Goal: Transaction & Acquisition: Purchase product/service

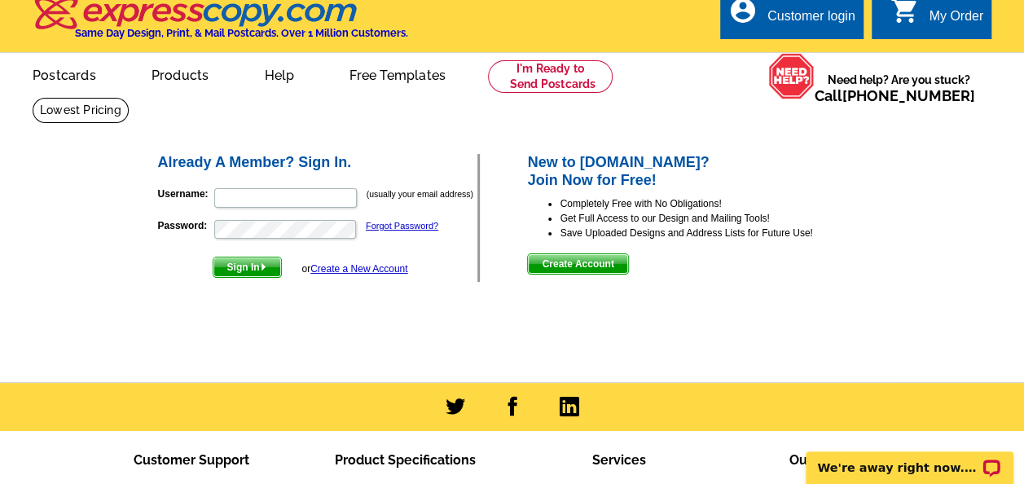
scroll to position [8, 0]
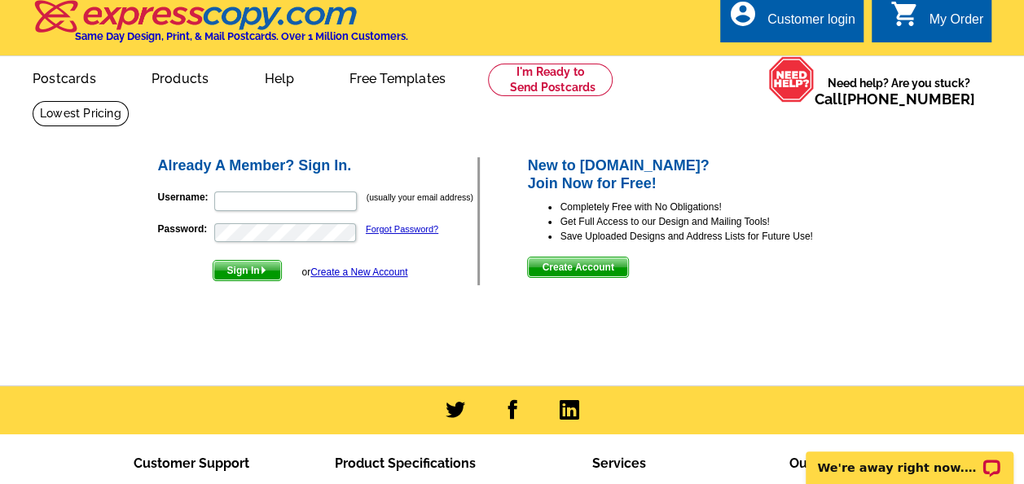
click at [64, 78] on link "Postcards" at bounding box center [65, 77] width 116 height 38
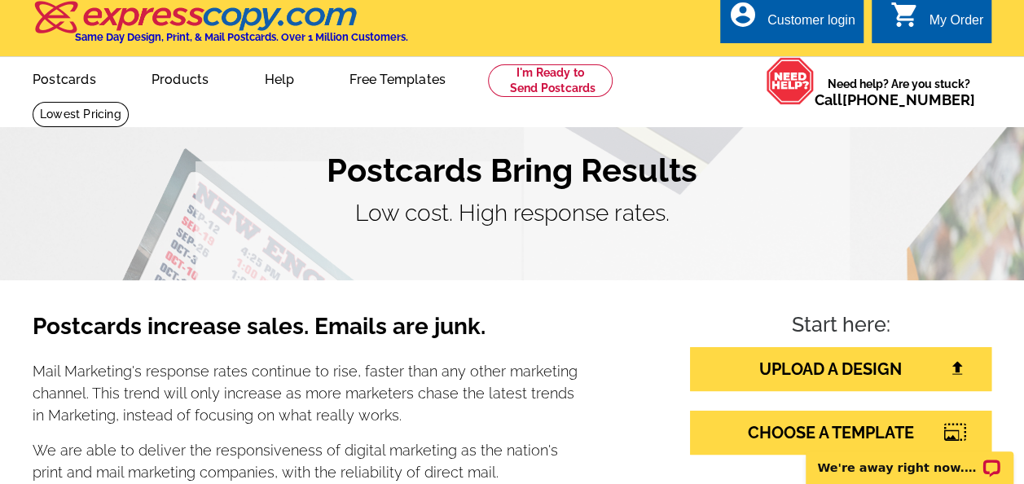
scroll to position [8, 0]
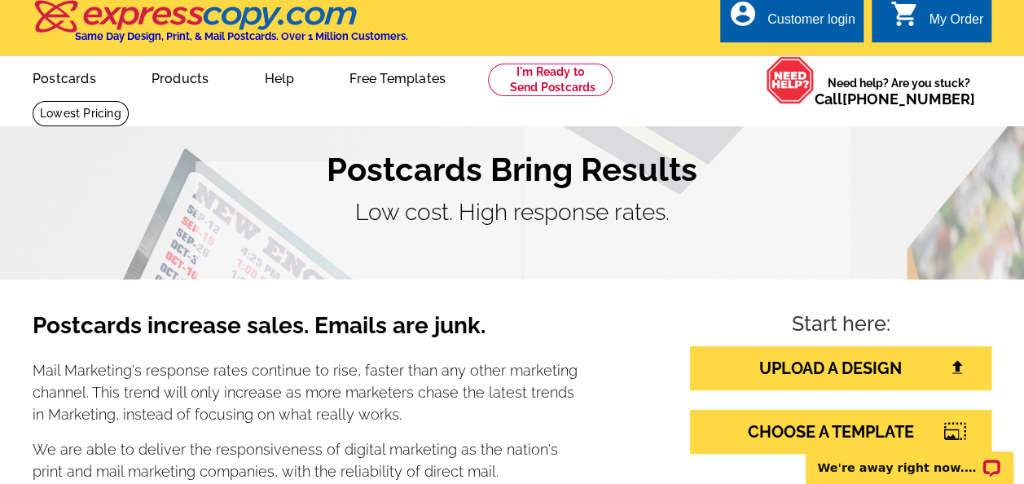
click at [401, 77] on link "Free Templates" at bounding box center [398, 77] width 148 height 38
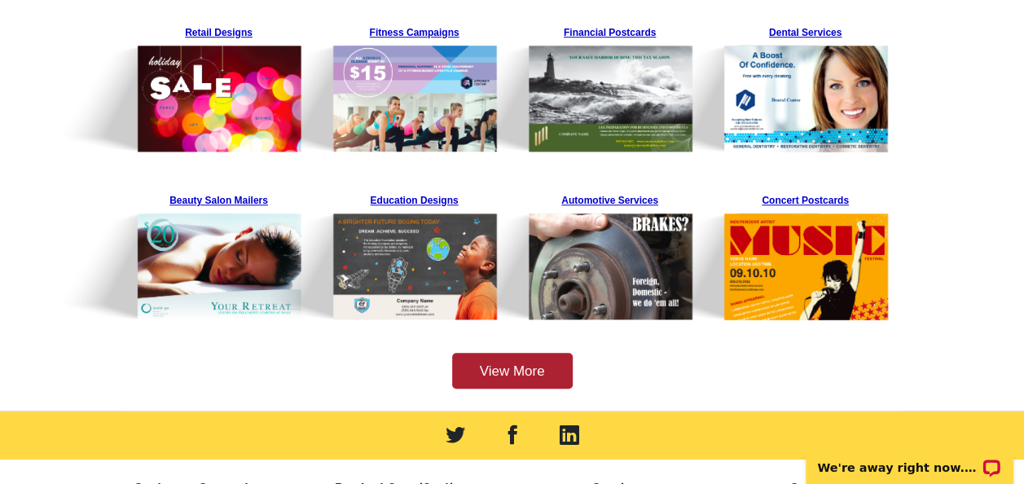
scroll to position [522, 0]
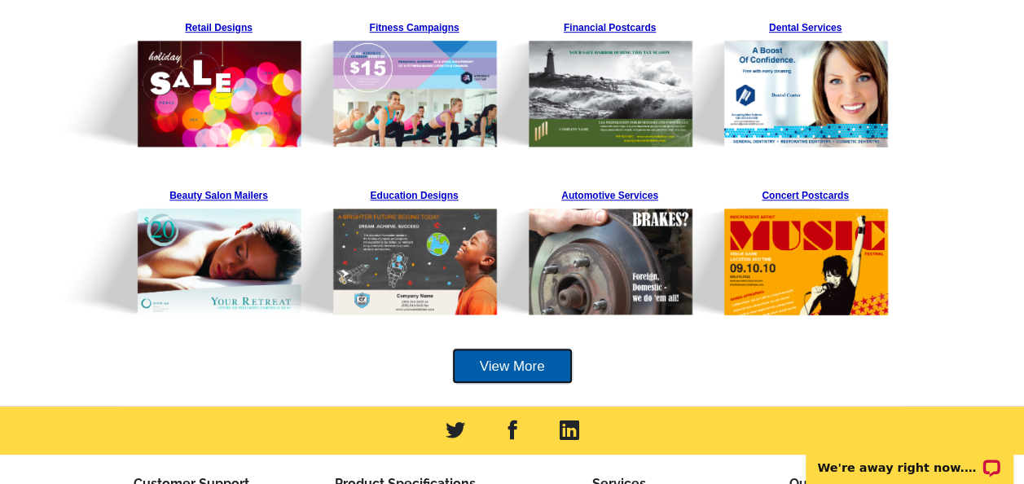
click at [523, 376] on link "View More" at bounding box center [512, 366] width 121 height 37
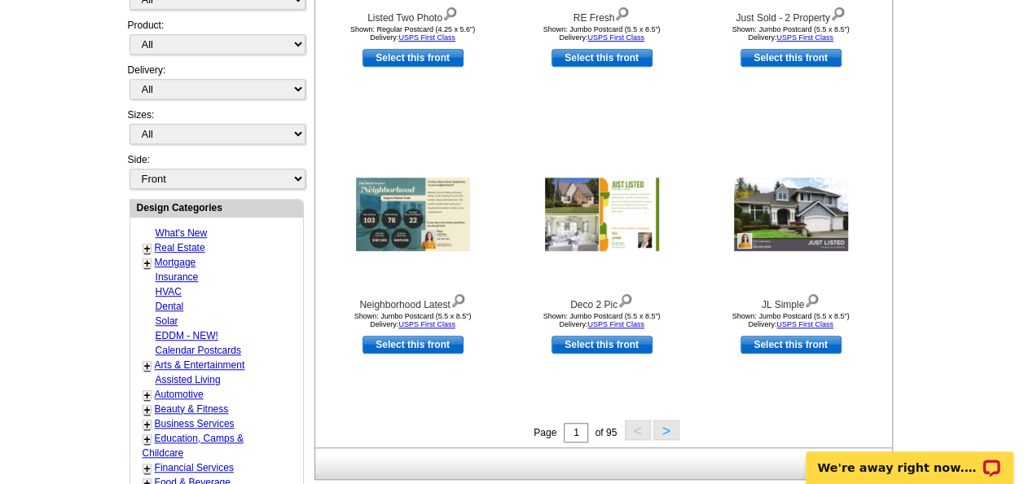
click at [42, 412] on main "Need Help? call 800-260-5887, chat with support, or have our designers make som…" at bounding box center [512, 247] width 1024 height 1212
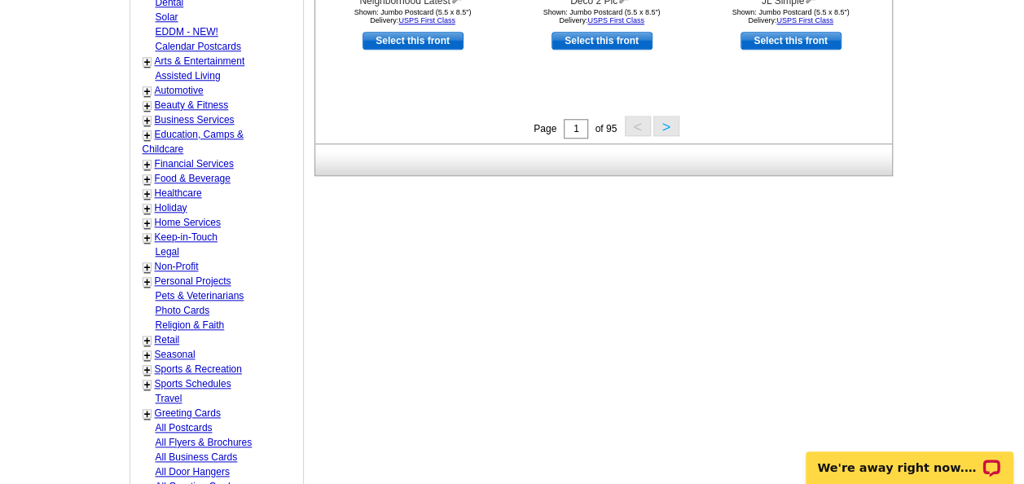
scroll to position [796, 0]
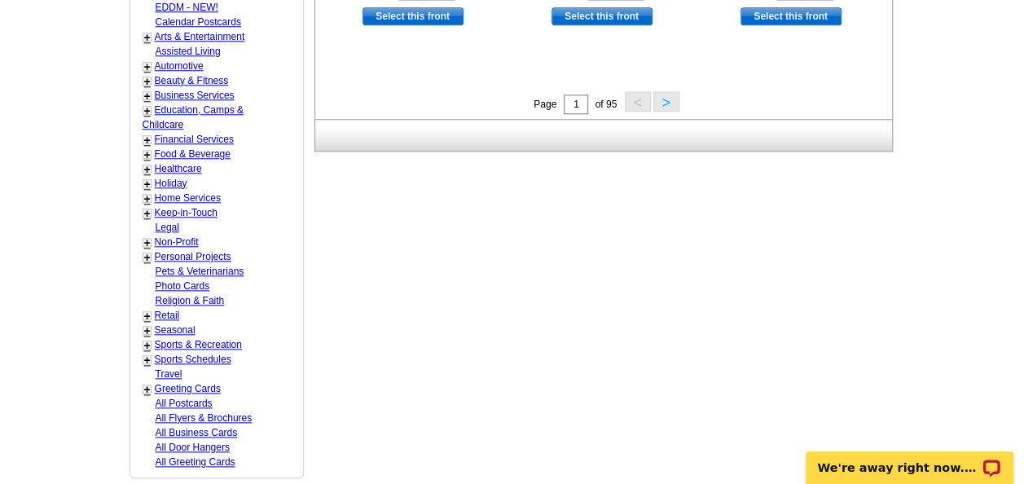
click at [675, 106] on button ">" at bounding box center [667, 101] width 26 height 20
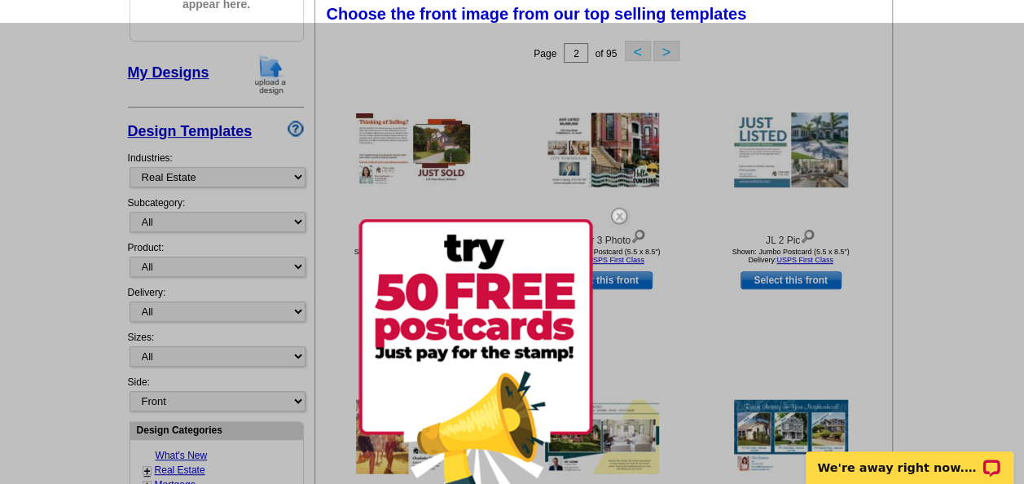
scroll to position [240, 0]
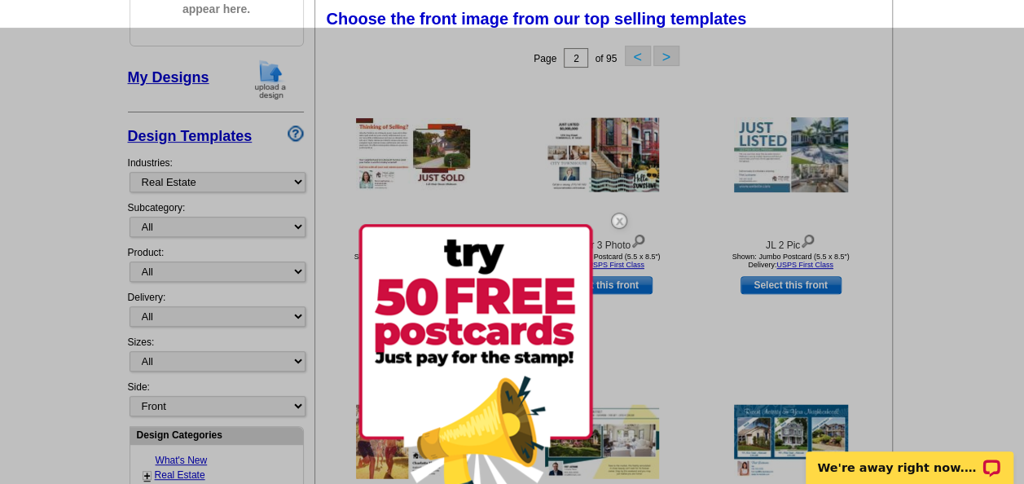
click at [630, 228] on img at bounding box center [619, 220] width 47 height 47
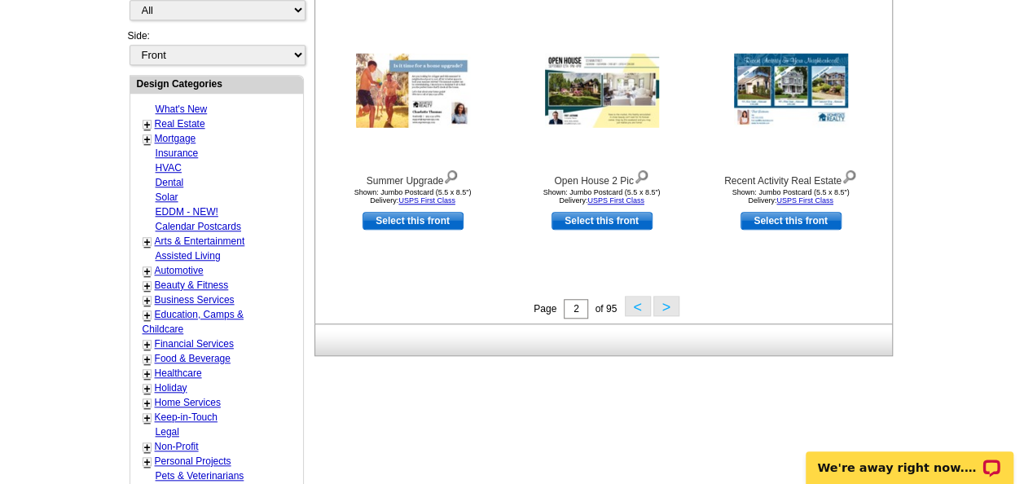
scroll to position [600, 0]
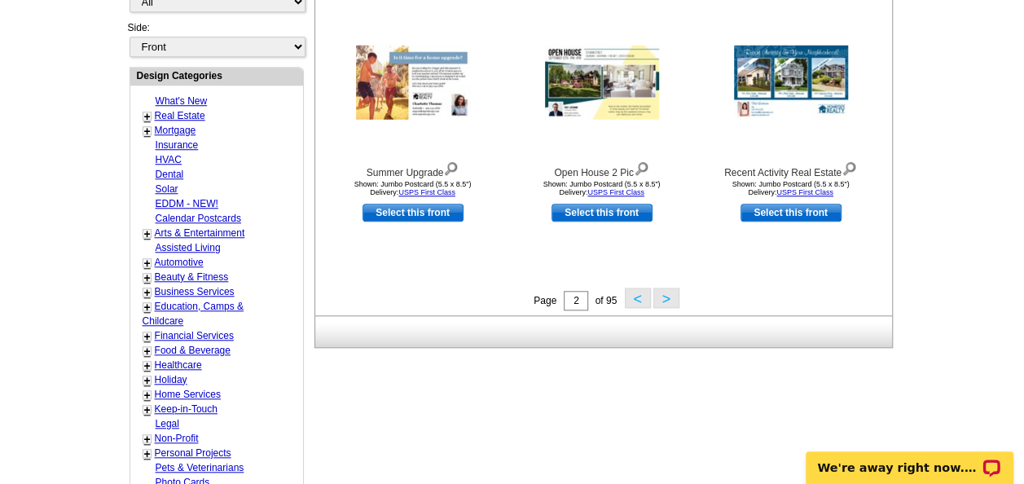
click at [676, 298] on button ">" at bounding box center [667, 298] width 26 height 20
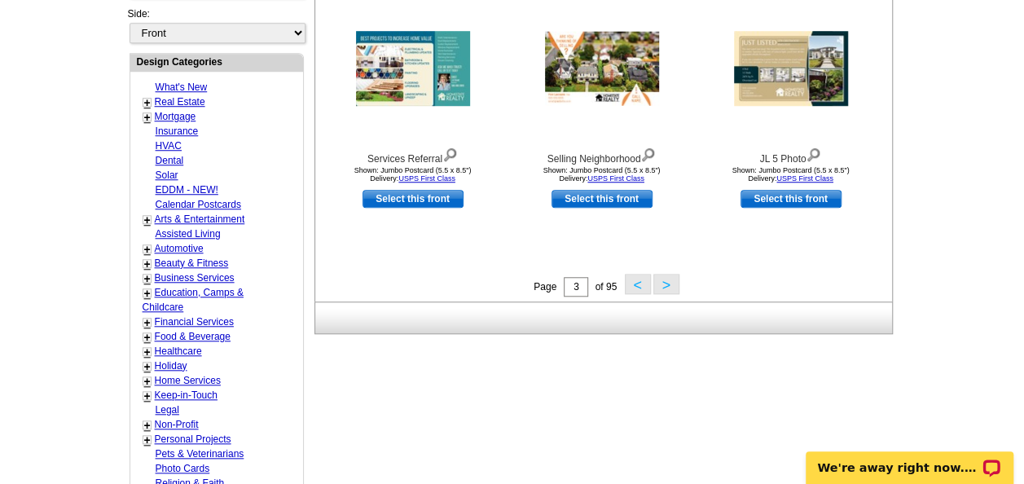
scroll to position [614, 0]
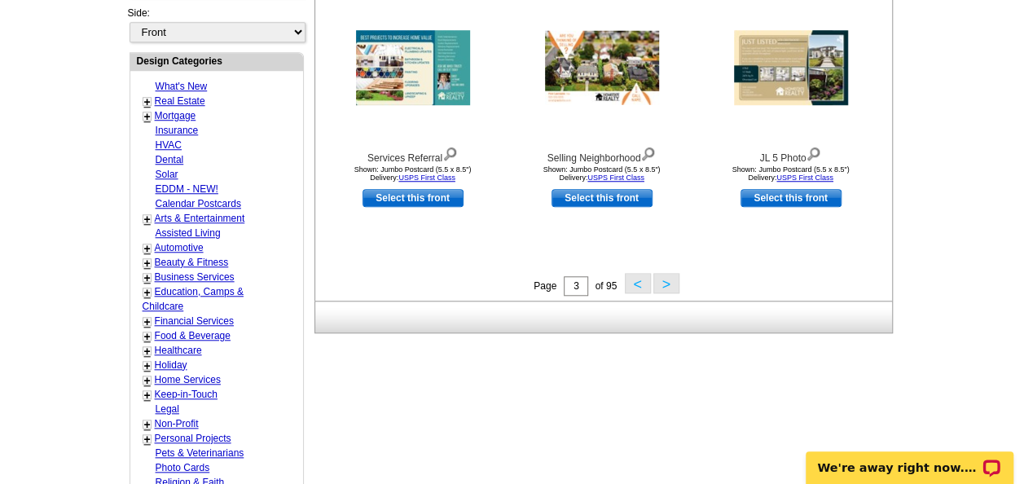
click at [672, 289] on button ">" at bounding box center [667, 283] width 26 height 20
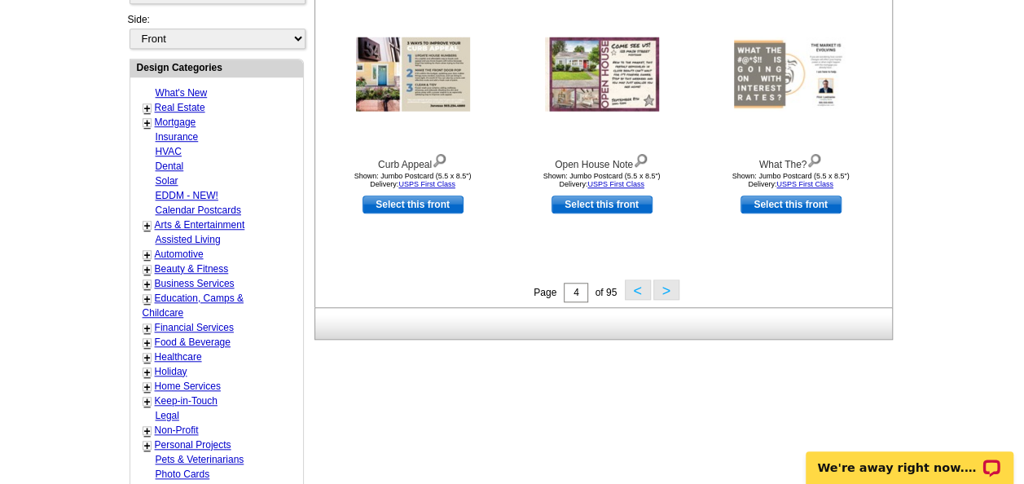
scroll to position [611, 0]
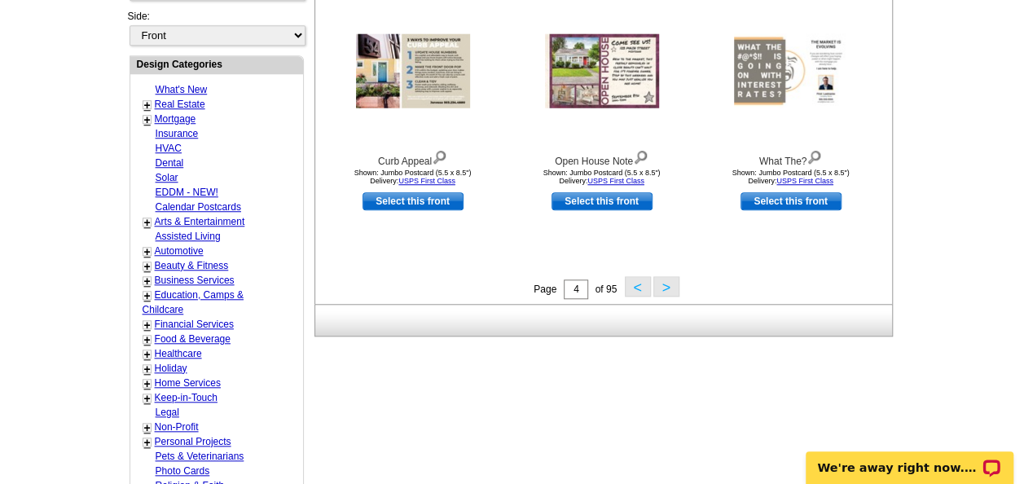
click at [674, 295] on button ">" at bounding box center [667, 286] width 26 height 20
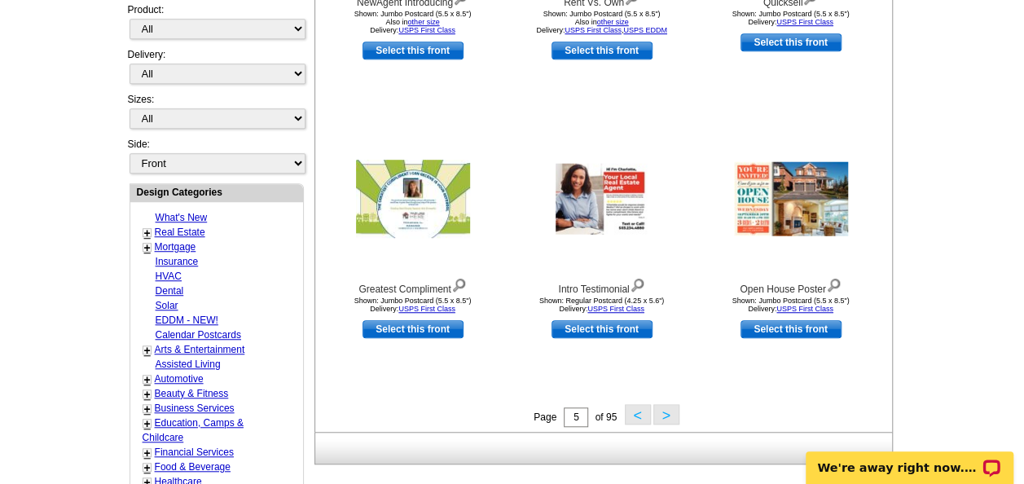
scroll to position [510, 0]
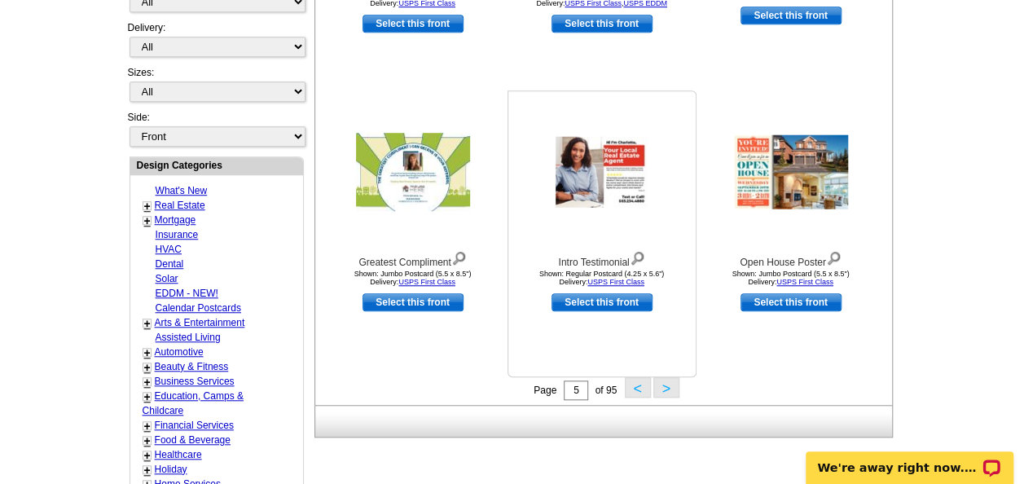
click at [525, 244] on div at bounding box center [602, 172] width 179 height 147
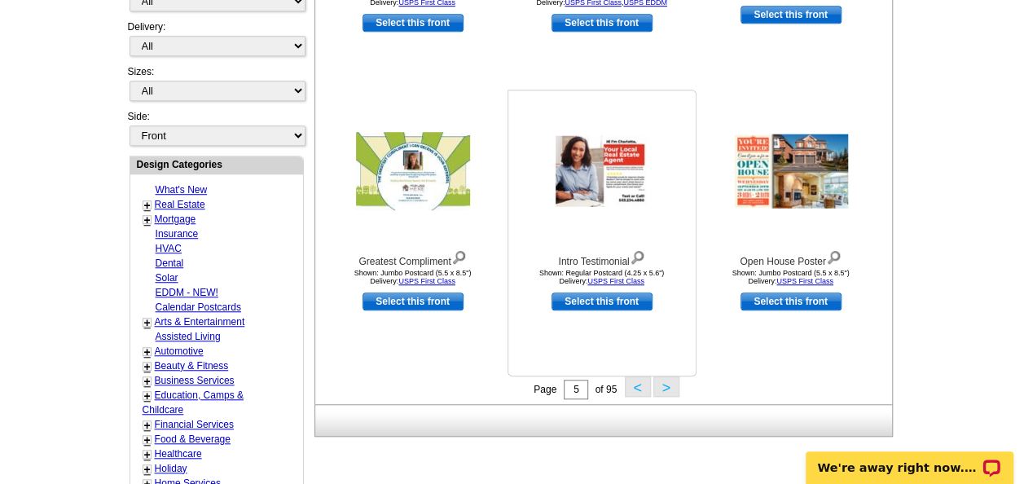
scroll to position [514, 0]
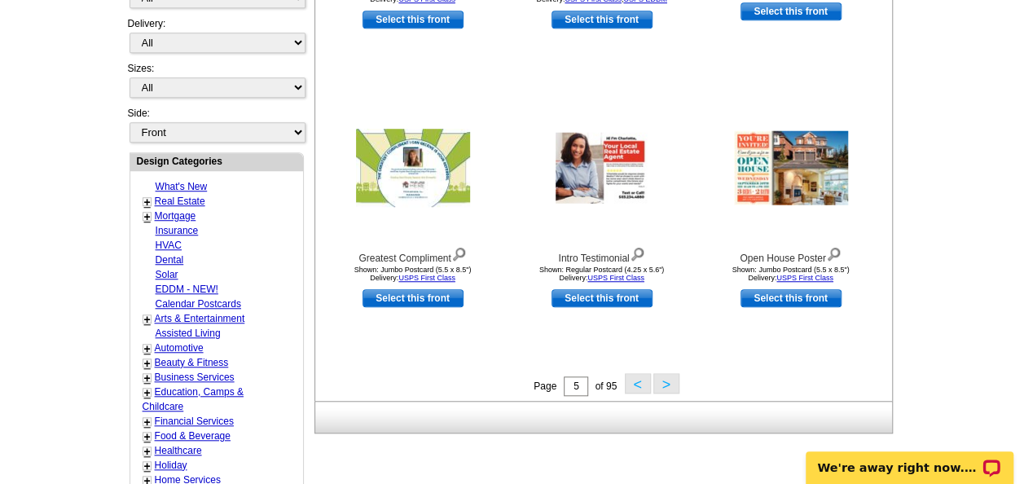
click at [178, 445] on link "Healthcare" at bounding box center [178, 450] width 47 height 11
select select "737"
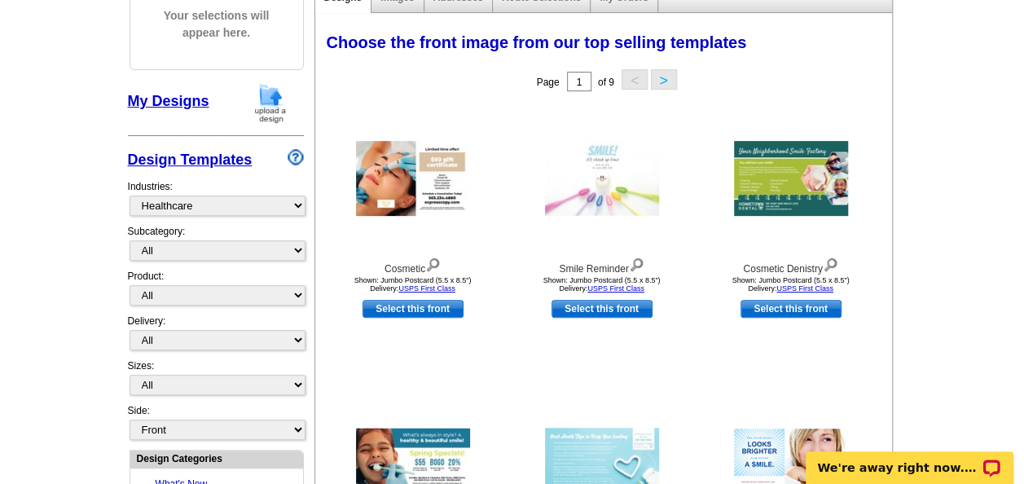
scroll to position [213, 0]
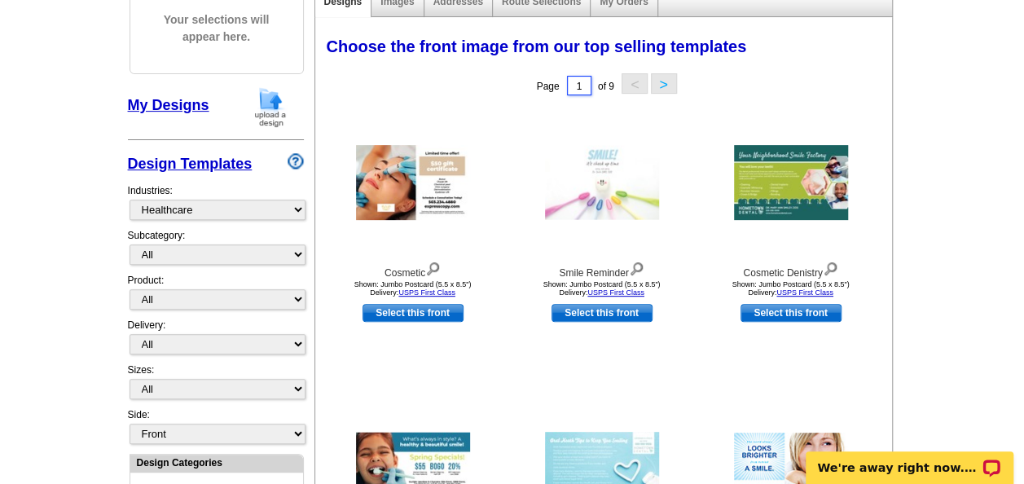
click at [576, 95] on input "1" at bounding box center [579, 86] width 24 height 20
type input "5"
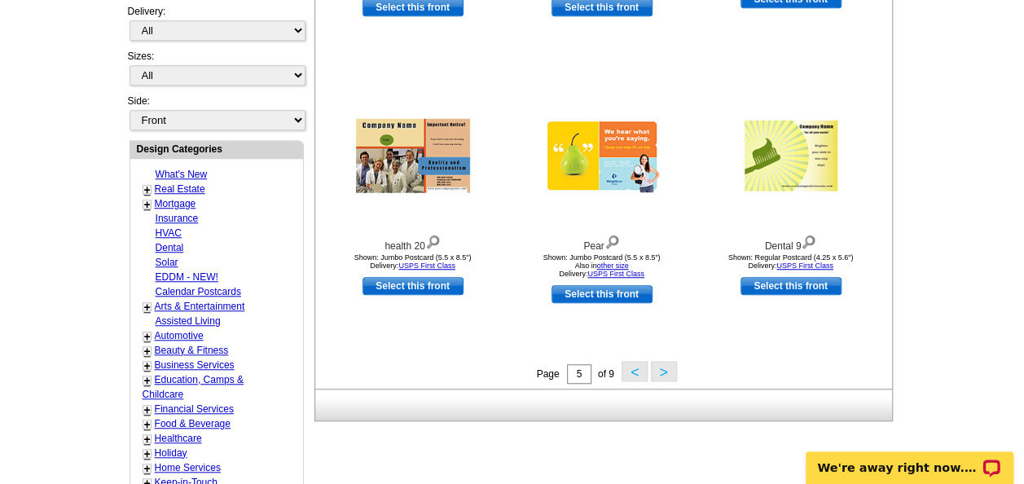
scroll to position [526, 0]
click at [663, 376] on button ">" at bounding box center [664, 371] width 26 height 20
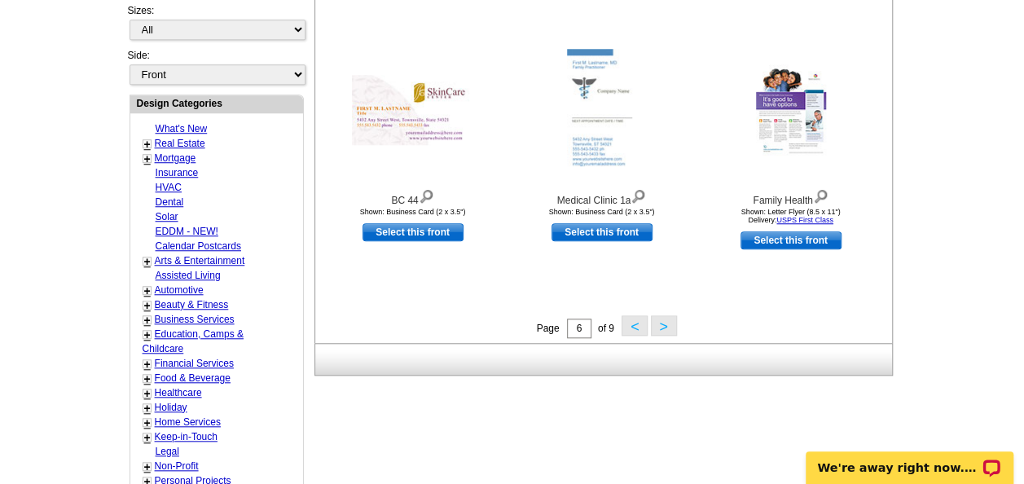
scroll to position [574, 0]
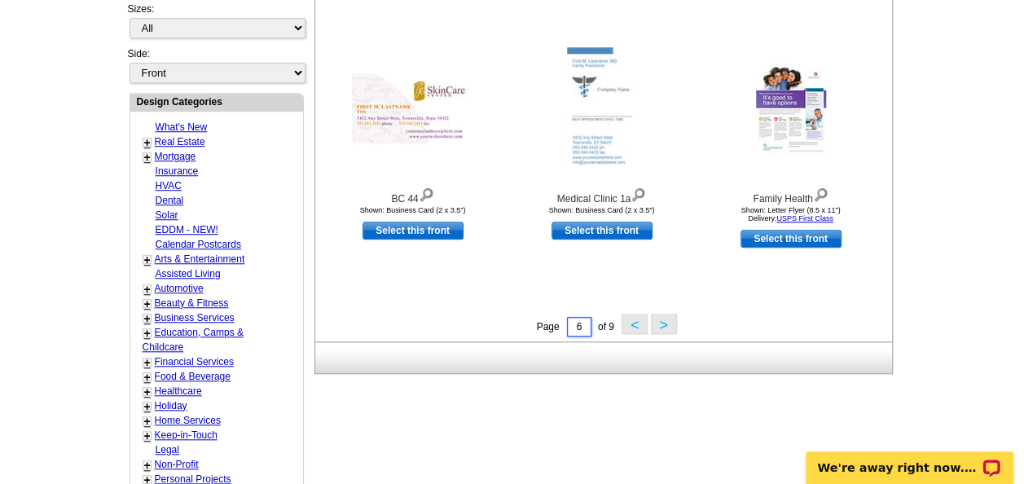
click at [585, 336] on input "6" at bounding box center [579, 327] width 24 height 20
type input "2"
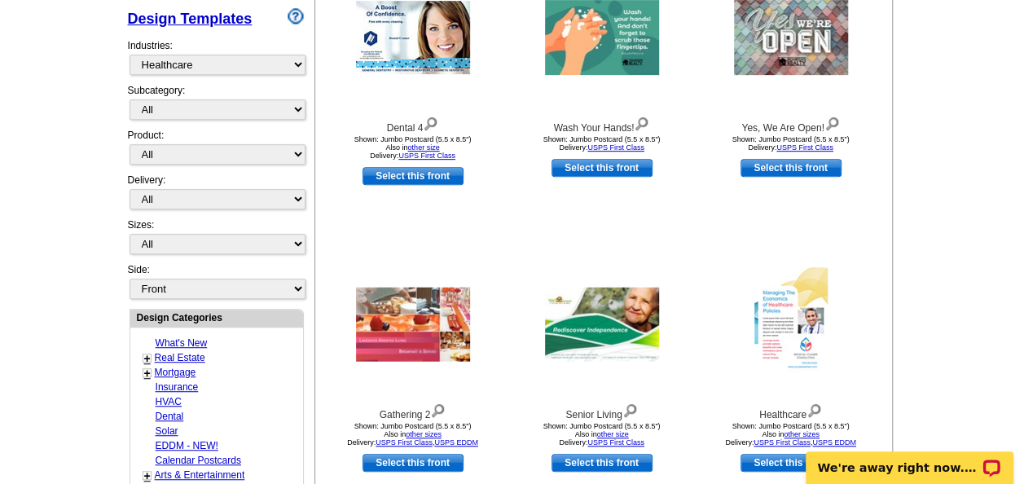
scroll to position [361, 0]
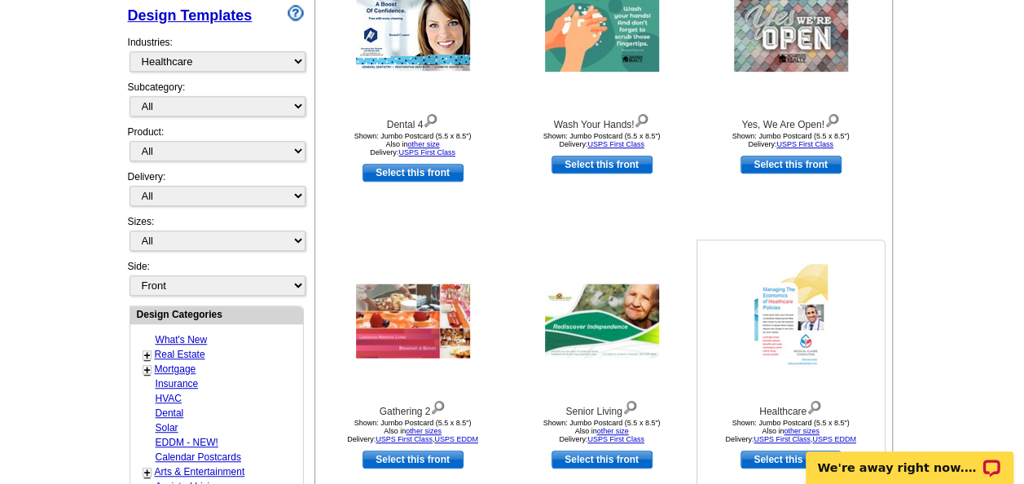
click at [794, 328] on img at bounding box center [791, 321] width 73 height 114
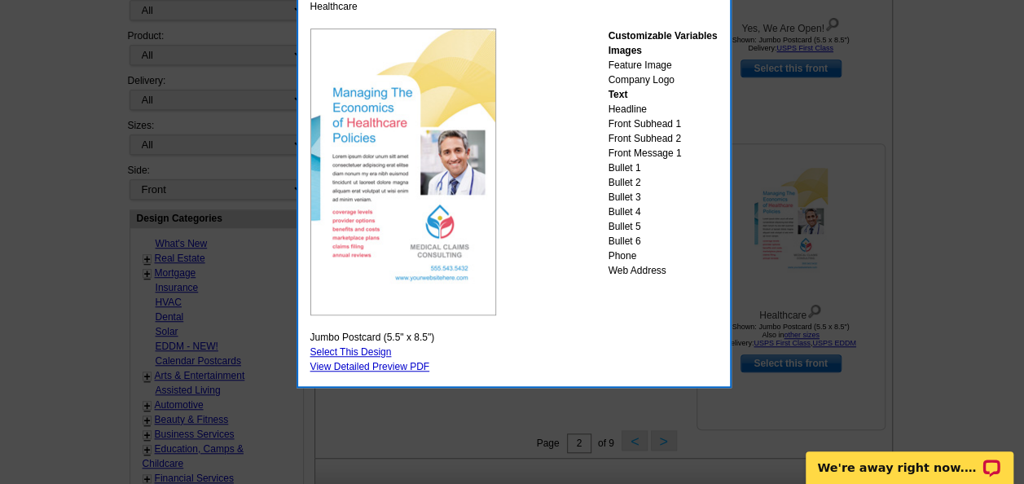
scroll to position [455, 0]
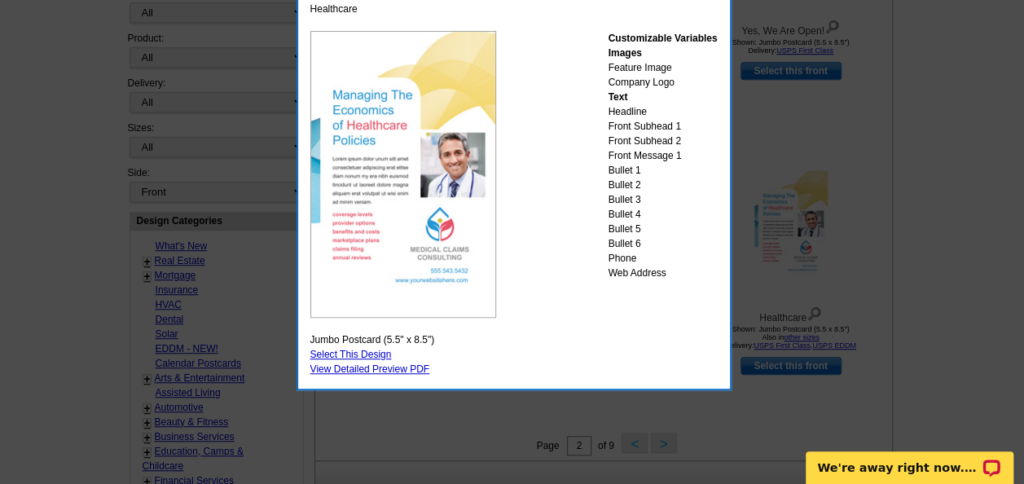
click at [346, 357] on link "Select This Design" at bounding box center [350, 354] width 81 height 11
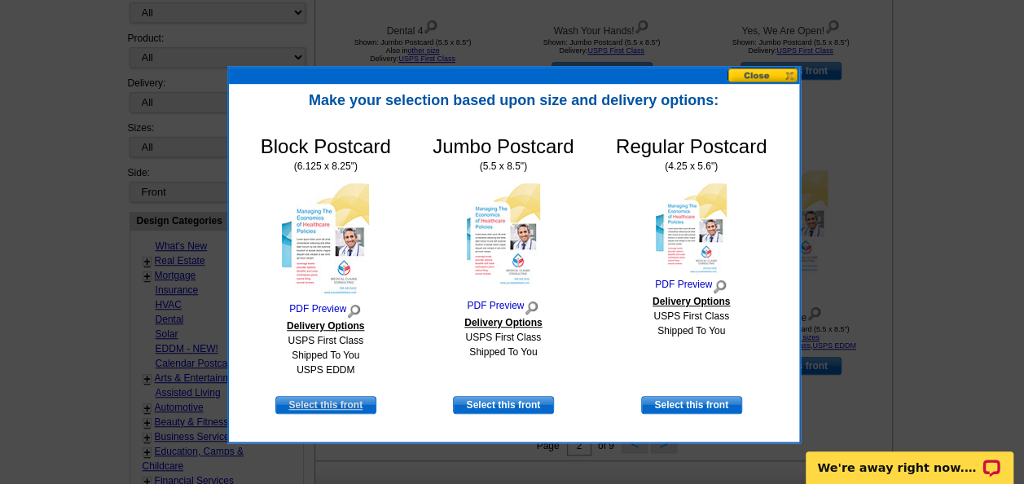
click at [319, 410] on link "Select this front" at bounding box center [325, 405] width 101 height 18
select select "14"
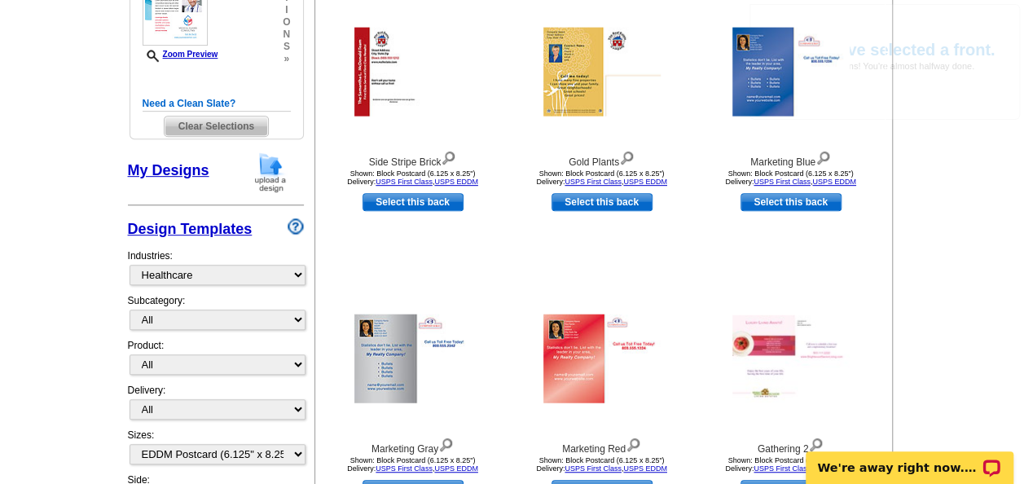
scroll to position [327, 0]
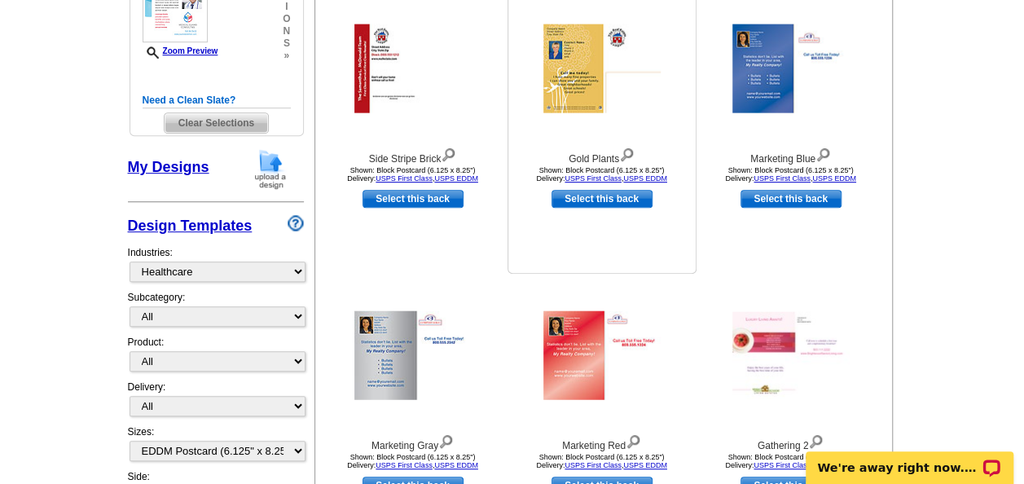
click at [571, 59] on img at bounding box center [602, 68] width 117 height 89
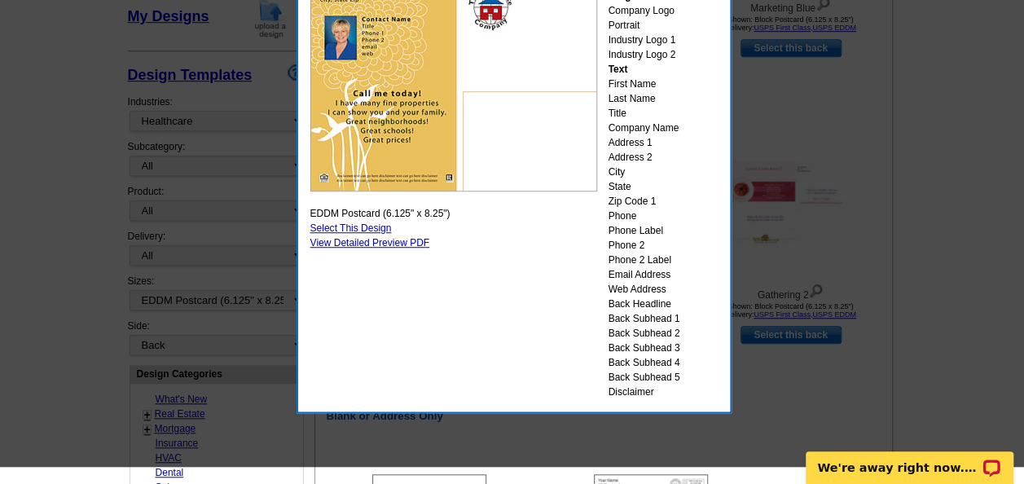
scroll to position [493, 0]
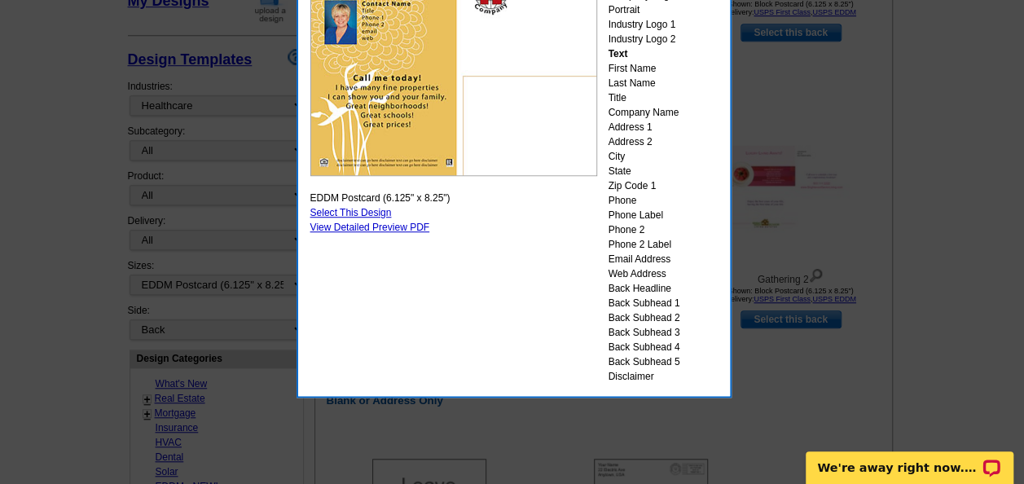
click at [364, 214] on link "Select This Design" at bounding box center [350, 212] width 81 height 11
select select "front"
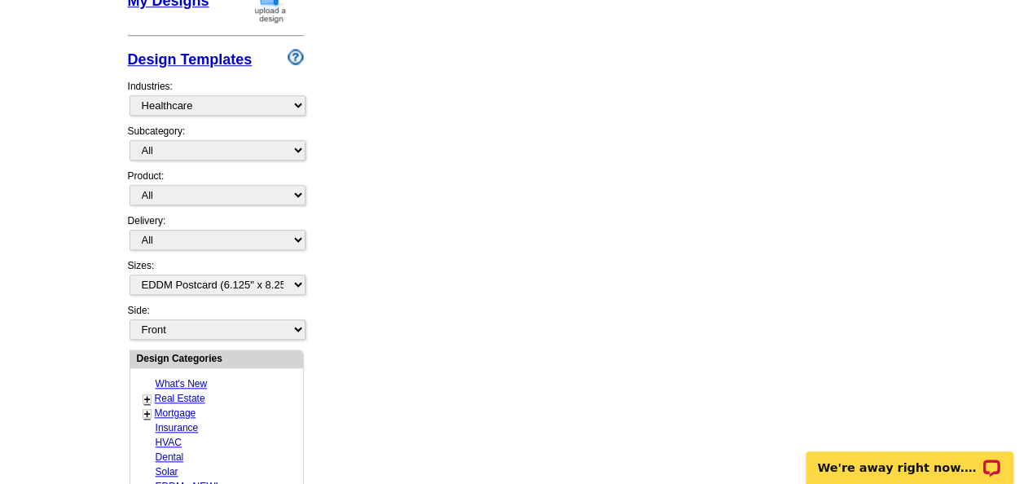
scroll to position [0, 0]
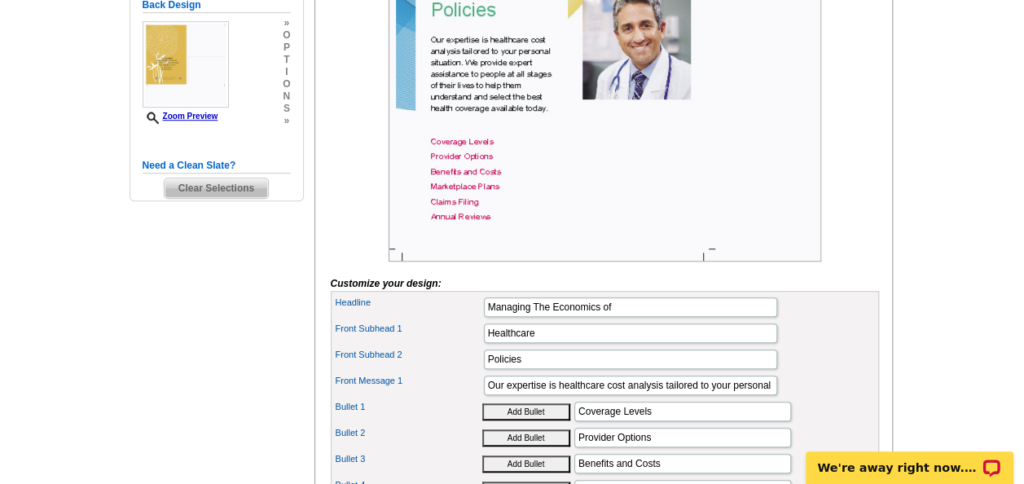
scroll to position [453, 0]
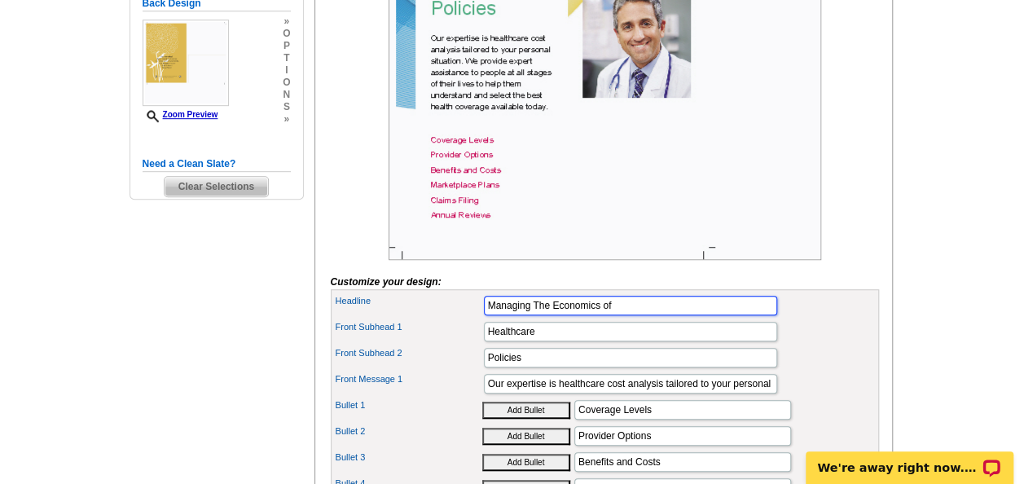
click at [663, 315] on input "Managing The Economics of" at bounding box center [630, 306] width 293 height 20
type input "M"
type input "W"
type input "L"
type input "Are you ready!!!!!"
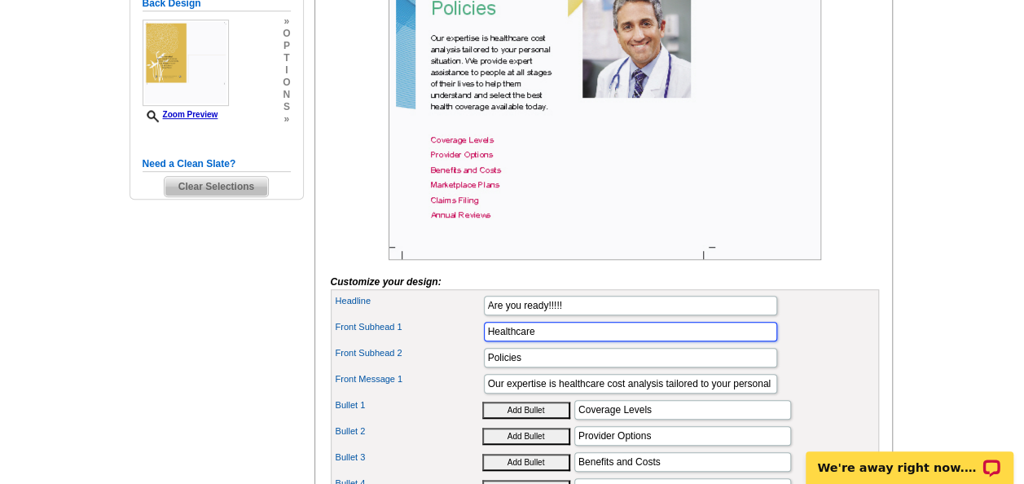
scroll to position [0, 0]
click at [559, 341] on input "Healthcare" at bounding box center [630, 332] width 293 height 20
type input "H"
type input "AEP READY!!!!!!!!!"
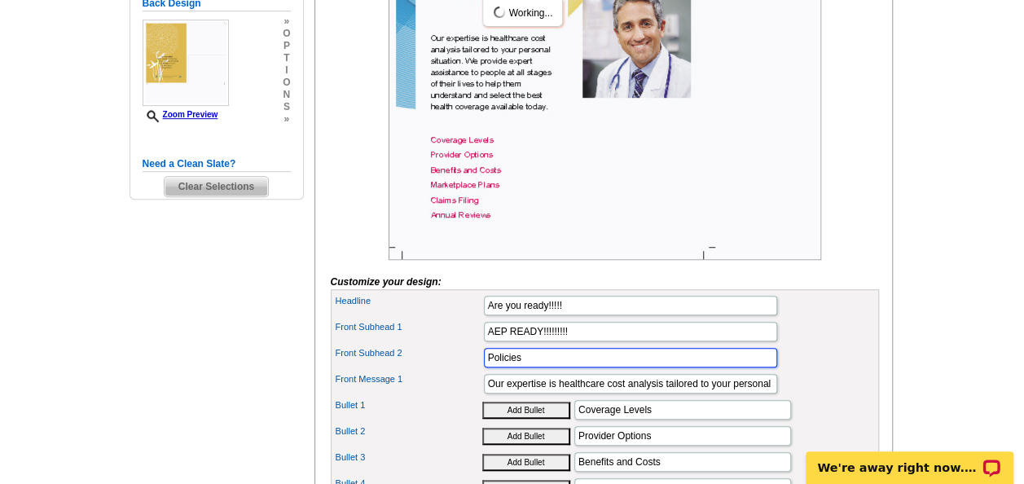
click at [554, 368] on input "Policies" at bounding box center [630, 358] width 293 height 20
type input "P"
type input "L"
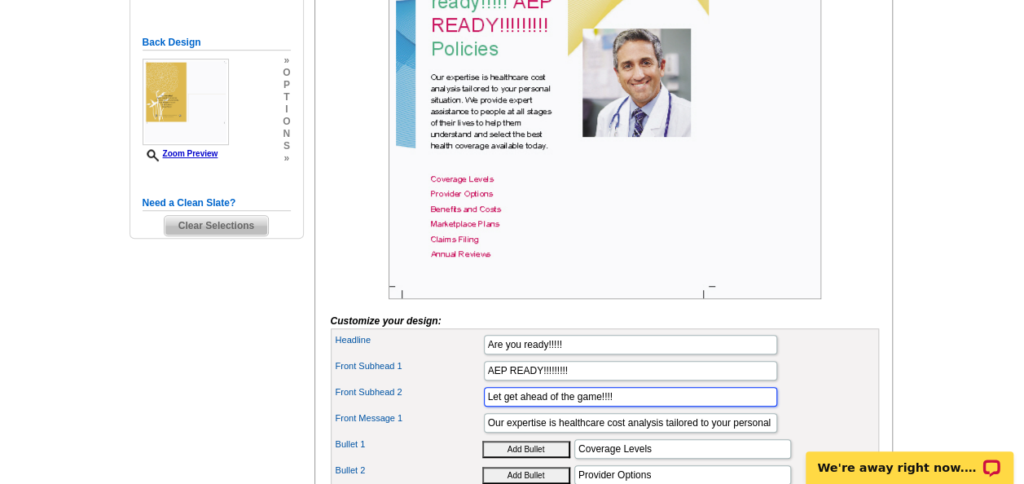
scroll to position [419, 0]
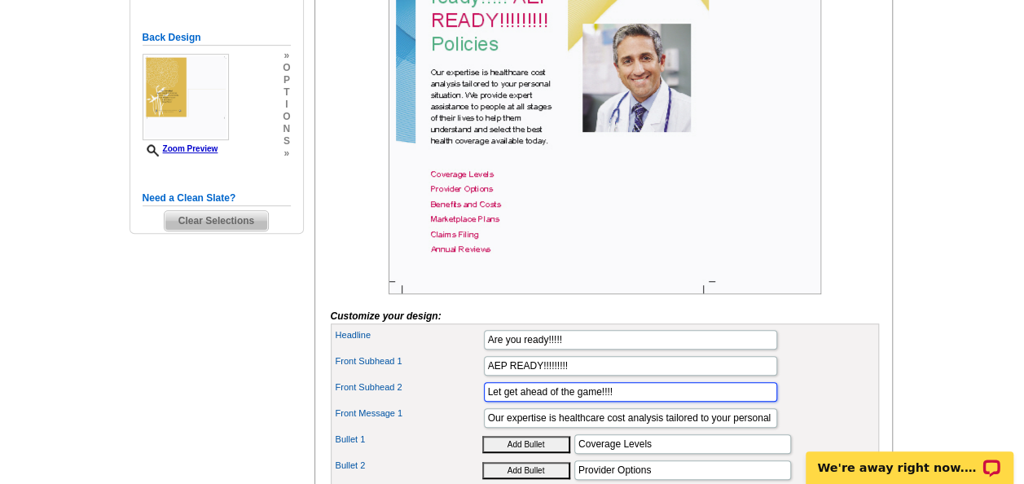
type input "Let get ahead of the game!!!!"
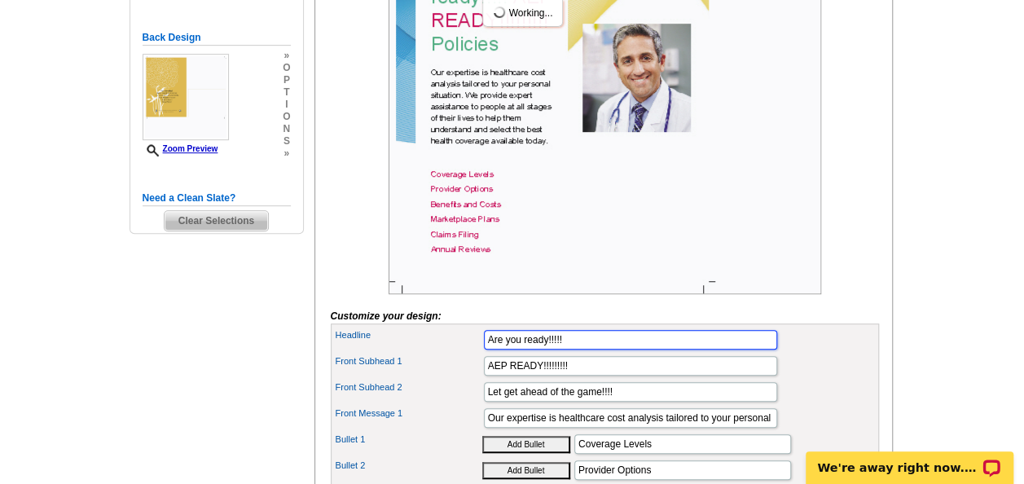
click at [549, 350] on input "Are you ready!!!!!" at bounding box center [630, 340] width 293 height 20
type input "Its almost that time!!!!"
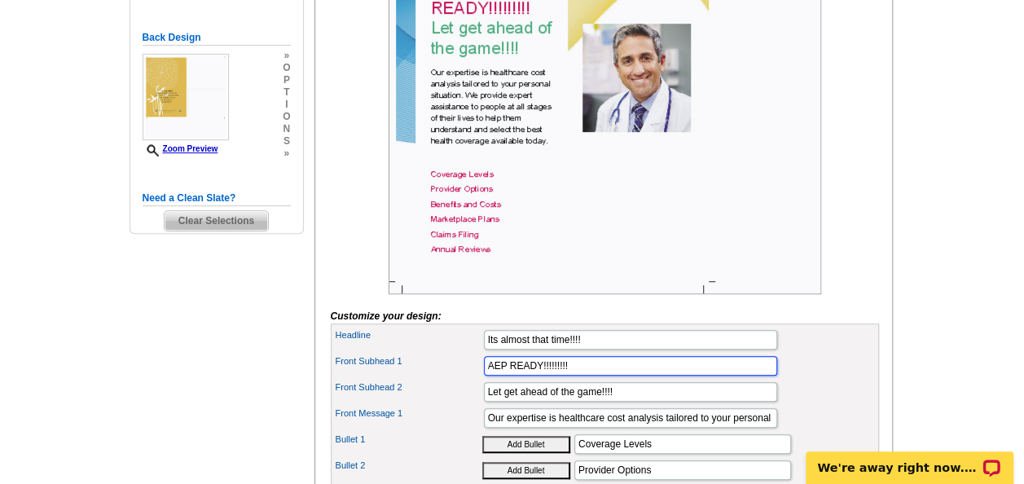
click at [507, 376] on input "AEP READY!!!!!!!!!" at bounding box center [630, 366] width 293 height 20
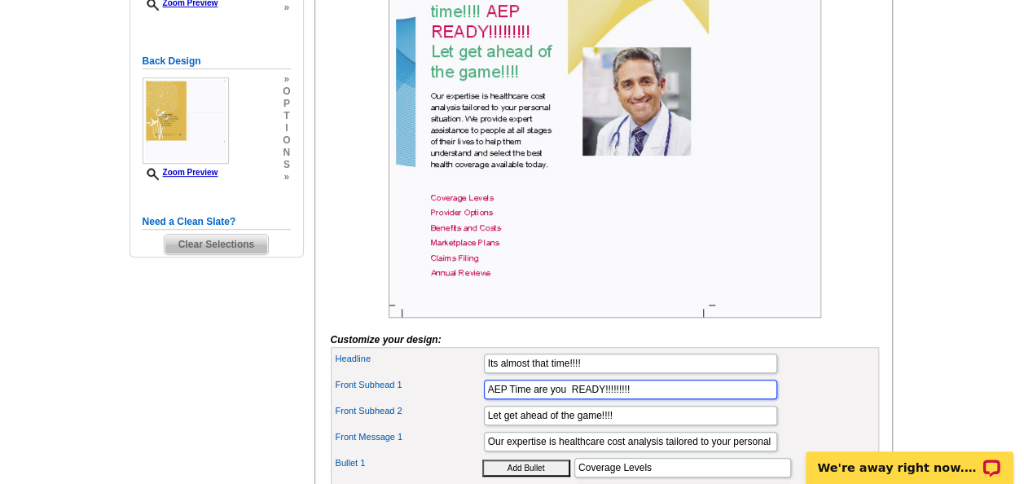
scroll to position [401, 0]
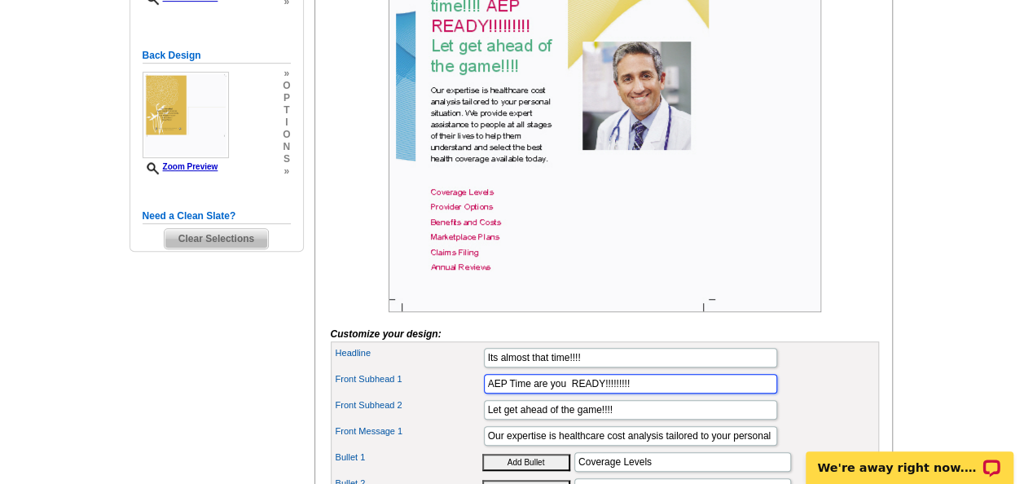
type input "AEP Time are you READY!!!!!!!!!"
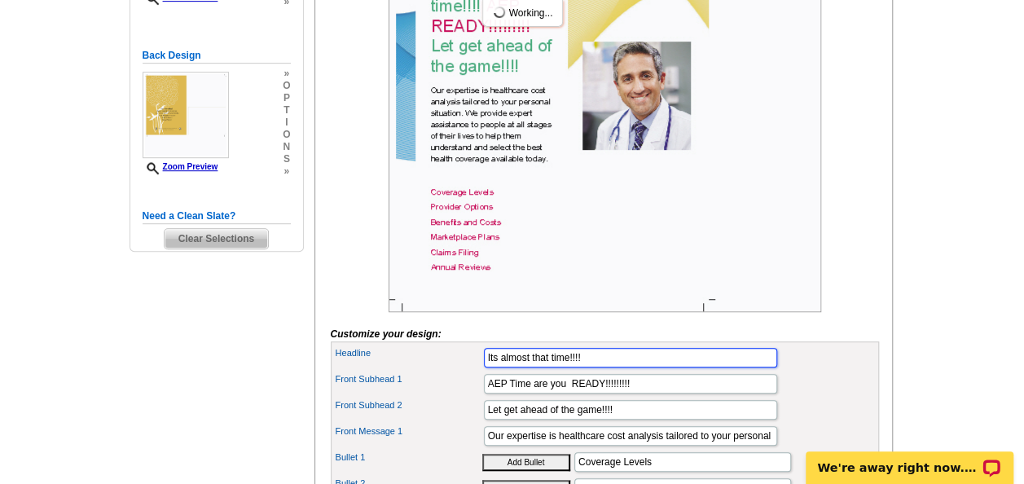
click at [599, 368] on input "Its almost that time!!!!" at bounding box center [630, 358] width 293 height 20
type input "Its almost that time!!!!"
click at [482, 454] on button "Add Bullet" at bounding box center [526, 462] width 88 height 17
type input "• Coverage Levels"
click at [566, 368] on input "Its almost that time!!!!" at bounding box center [630, 358] width 293 height 20
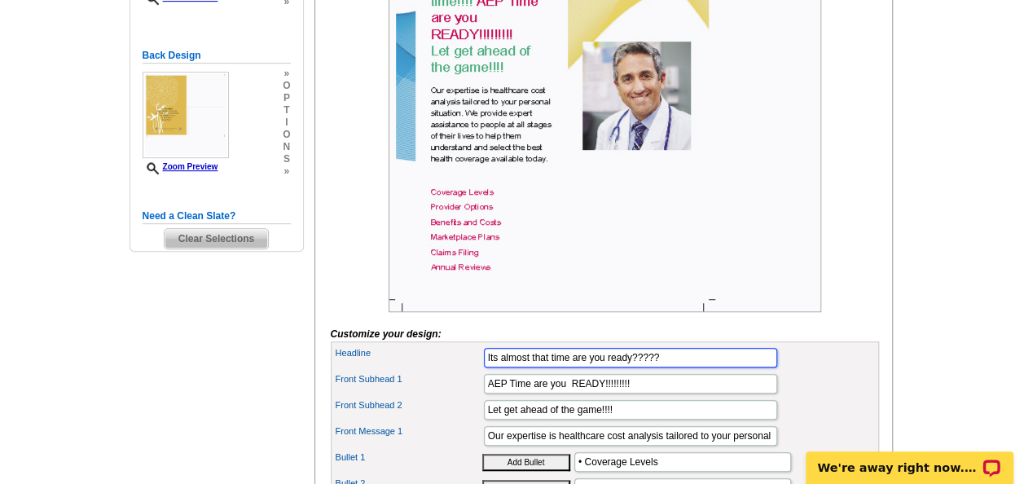
type input "Its almost that time are you ready?????"
click at [482, 454] on button "Add Bullet" at bounding box center [526, 462] width 88 height 17
type input "• • Coverage Levels"
click at [571, 368] on input "Its almost that time are you ready?????" at bounding box center [630, 358] width 293 height 20
type input "Its almost that time, are you ready?????"
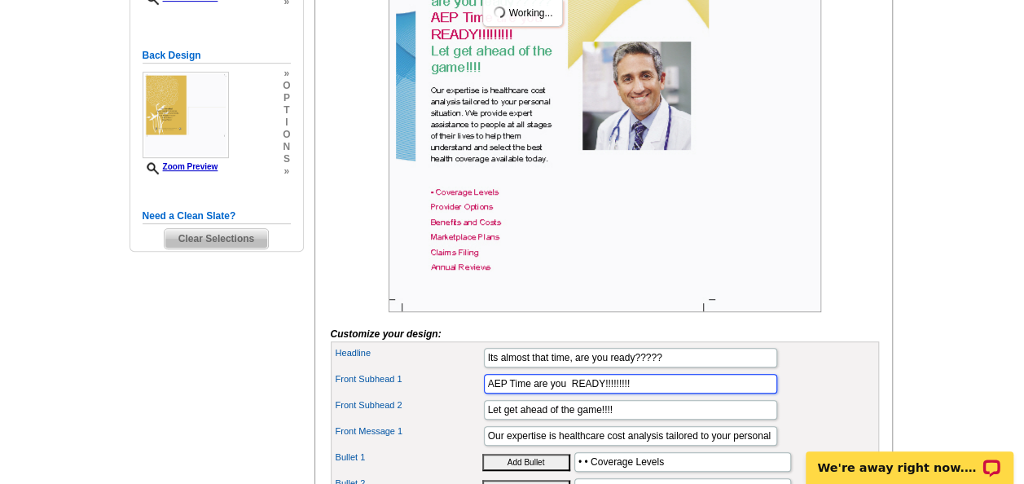
click at [645, 394] on input "AEP Time are you READY!!!!!!!!!" at bounding box center [630, 384] width 293 height 20
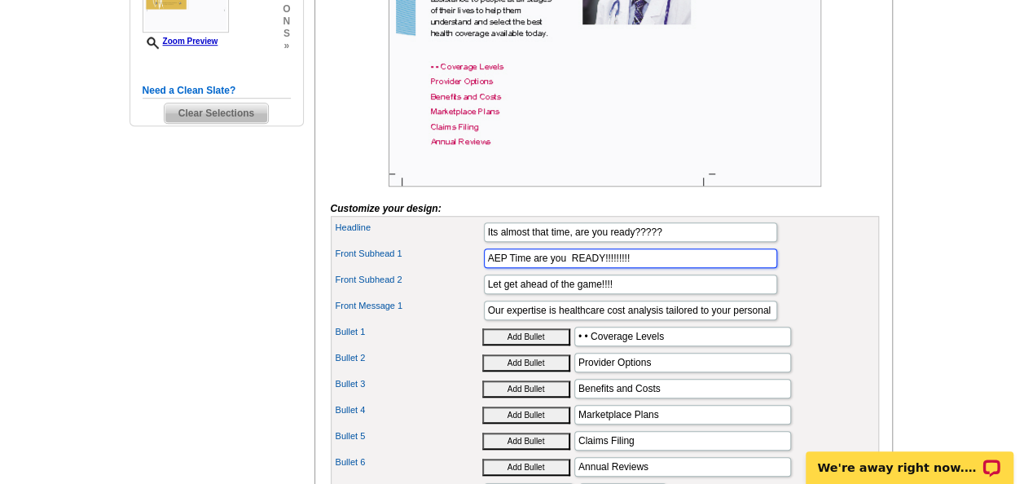
scroll to position [530, 0]
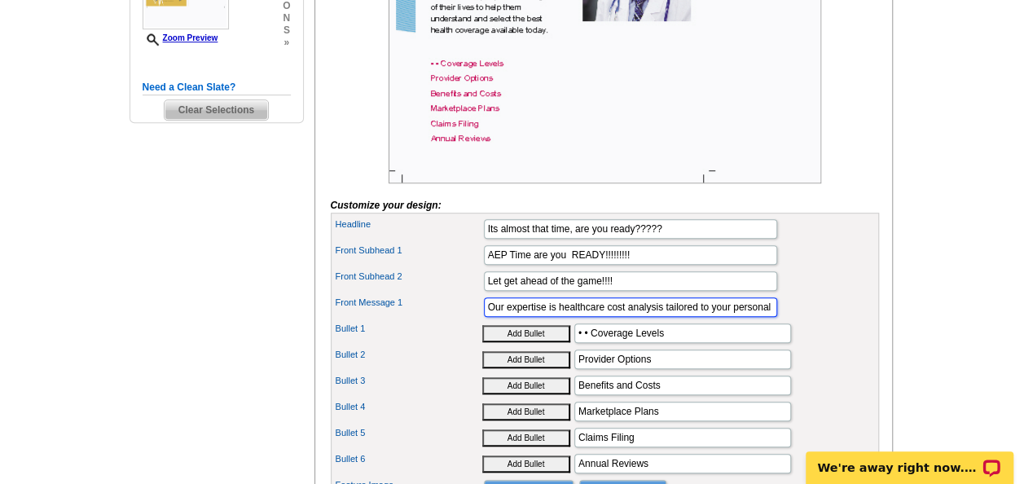
click at [768, 317] on input "Our expertise is healthcare cost analysis tailored to your personal situation. …" at bounding box center [630, 307] width 293 height 20
type input "O"
type input "Hello to"
